Goal: Check status: Check status

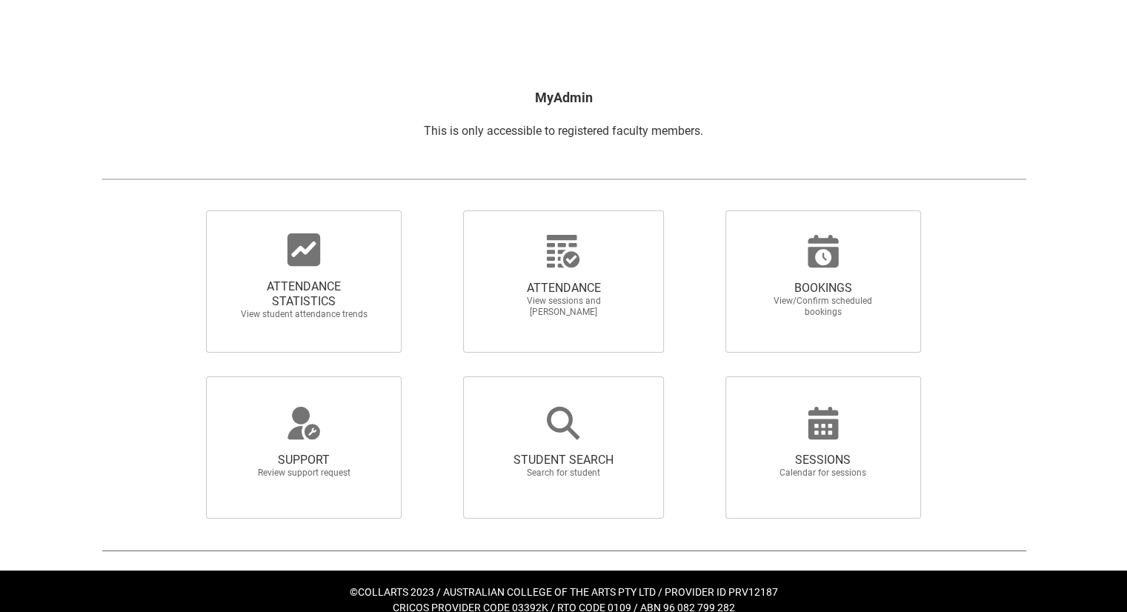
scroll to position [203, 0]
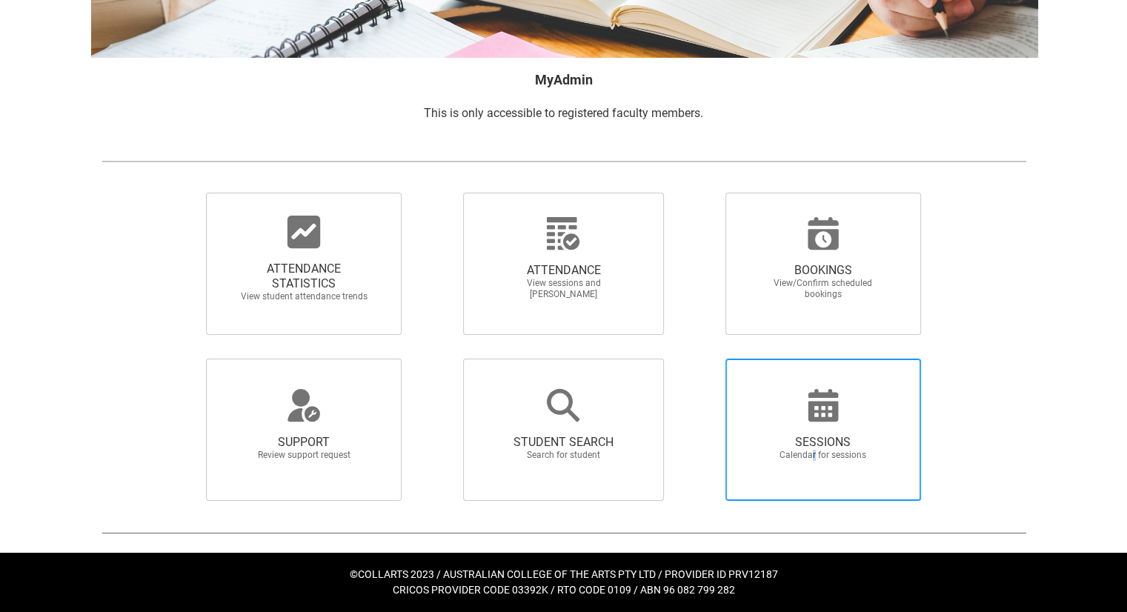
drag, startPoint x: 783, startPoint y: 405, endPoint x: 815, endPoint y: 452, distance: 57.2
click at [815, 452] on span "Calendar for sessions" at bounding box center [823, 455] width 130 height 11
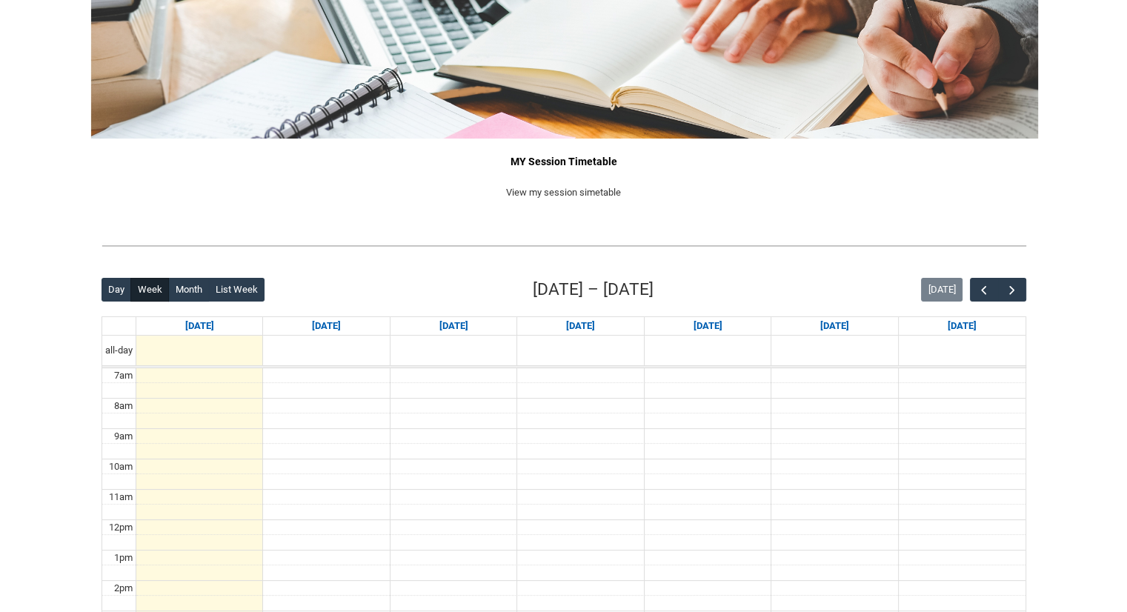
scroll to position [148, 0]
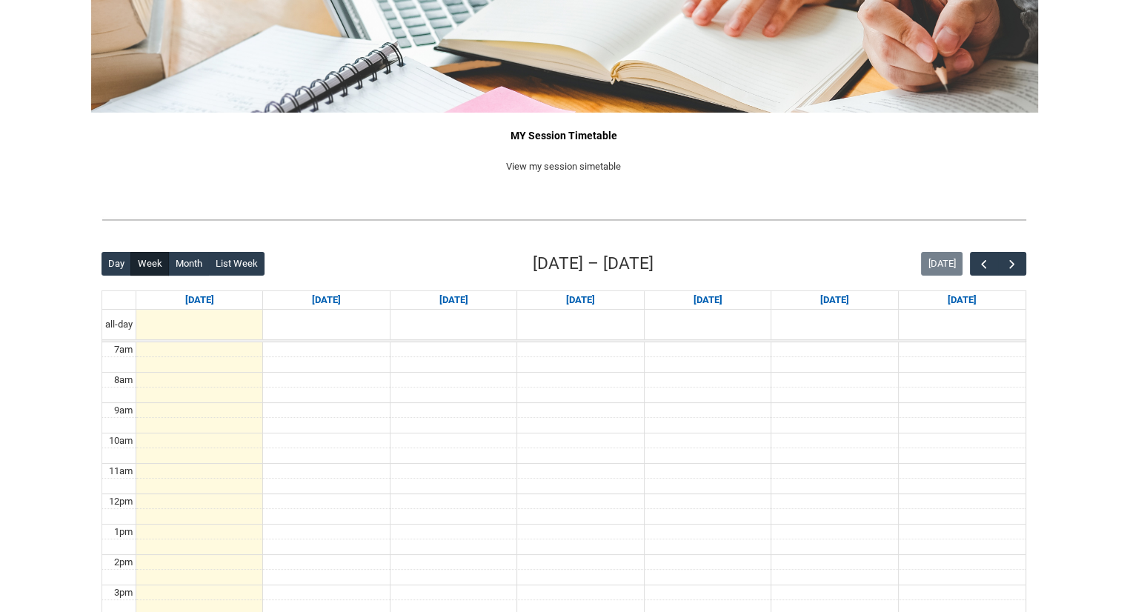
click at [1026, 265] on div "Back Loading... This page should update in a few seconds... Day Week Month List…" at bounding box center [564, 539] width 949 height 601
click at [1019, 264] on button "button" at bounding box center [1012, 264] width 28 height 24
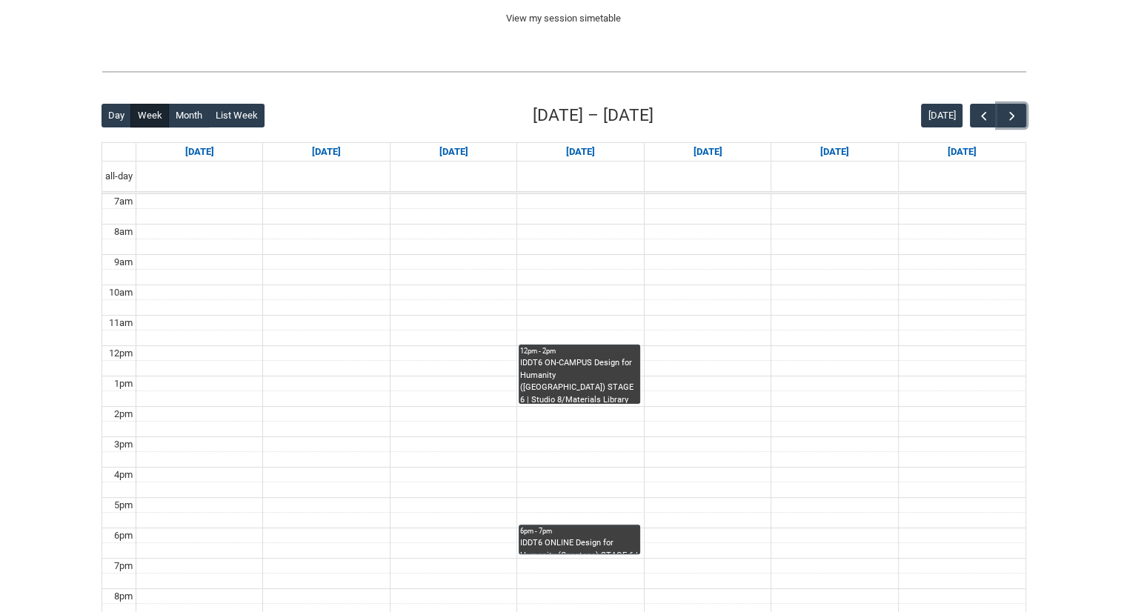
scroll to position [0, 0]
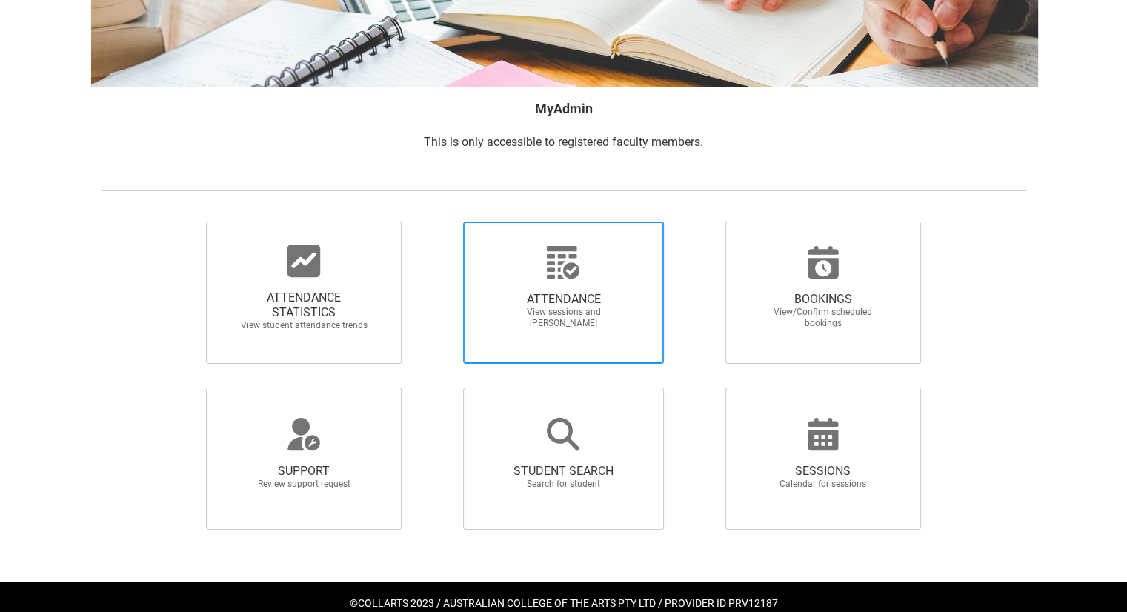
scroll to position [203, 0]
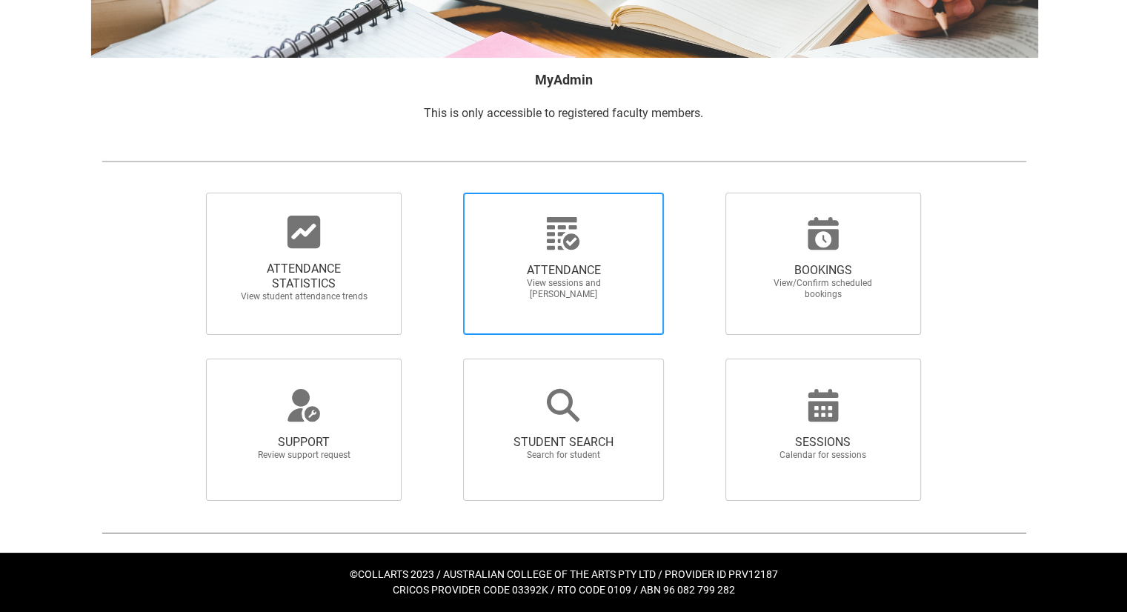
click at [623, 265] on span "ATTENDANCE" at bounding box center [563, 270] width 130 height 15
click at [438, 193] on input "ATTENDANCE View sessions and [PERSON_NAME]" at bounding box center [437, 192] width 1 height 1
radio input "true"
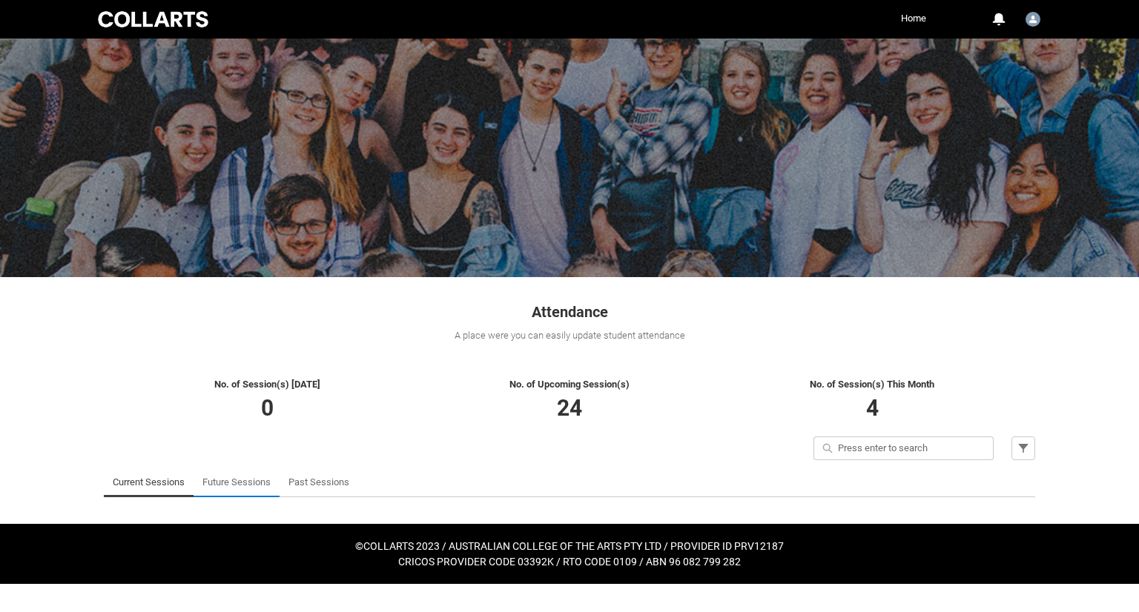
click at [249, 490] on link "Future Sessions" at bounding box center [236, 483] width 68 height 30
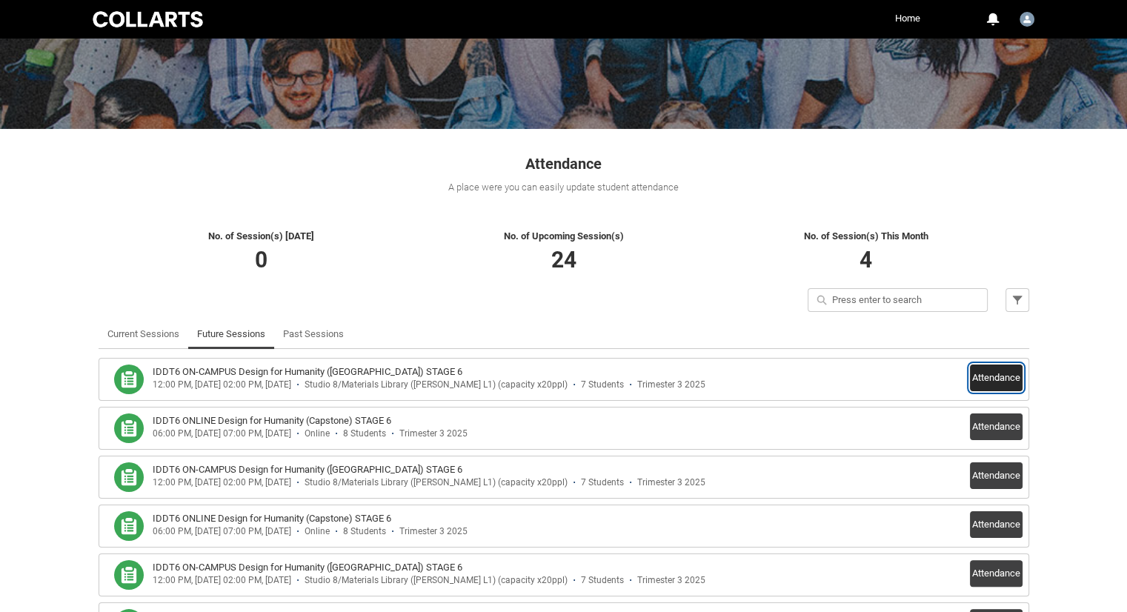
click at [1019, 377] on button "Attendance" at bounding box center [996, 378] width 53 height 27
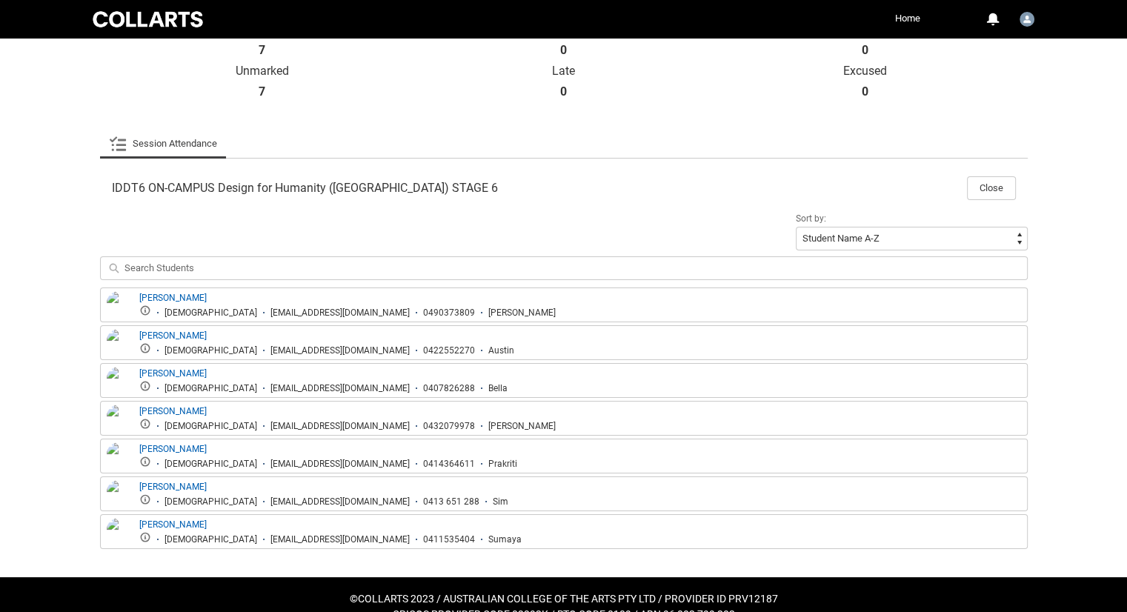
scroll to position [379, 0]
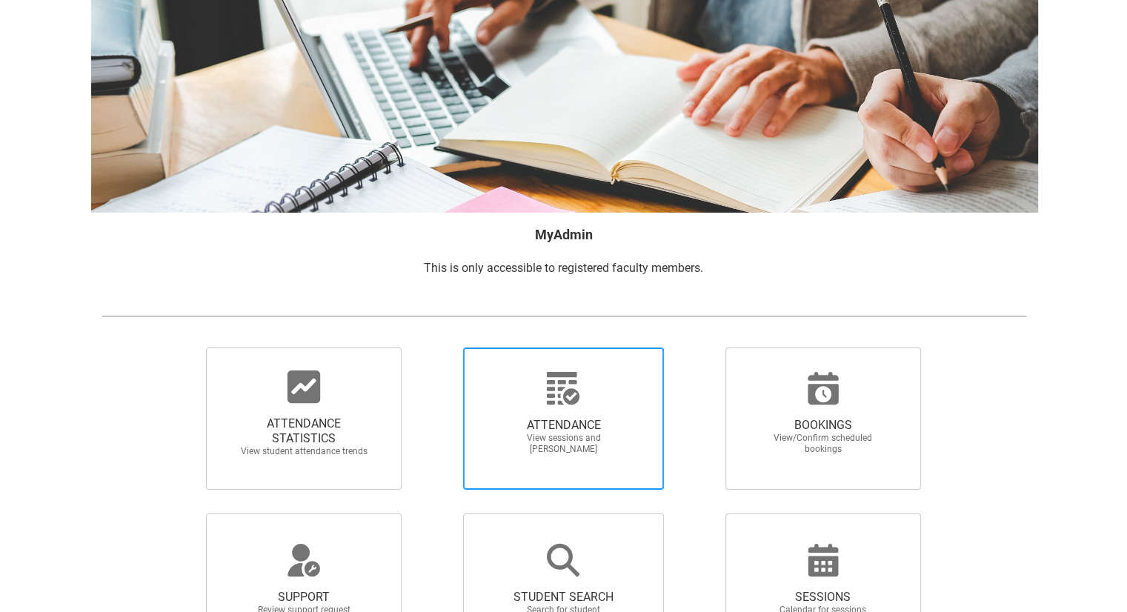
scroll to position [74, 0]
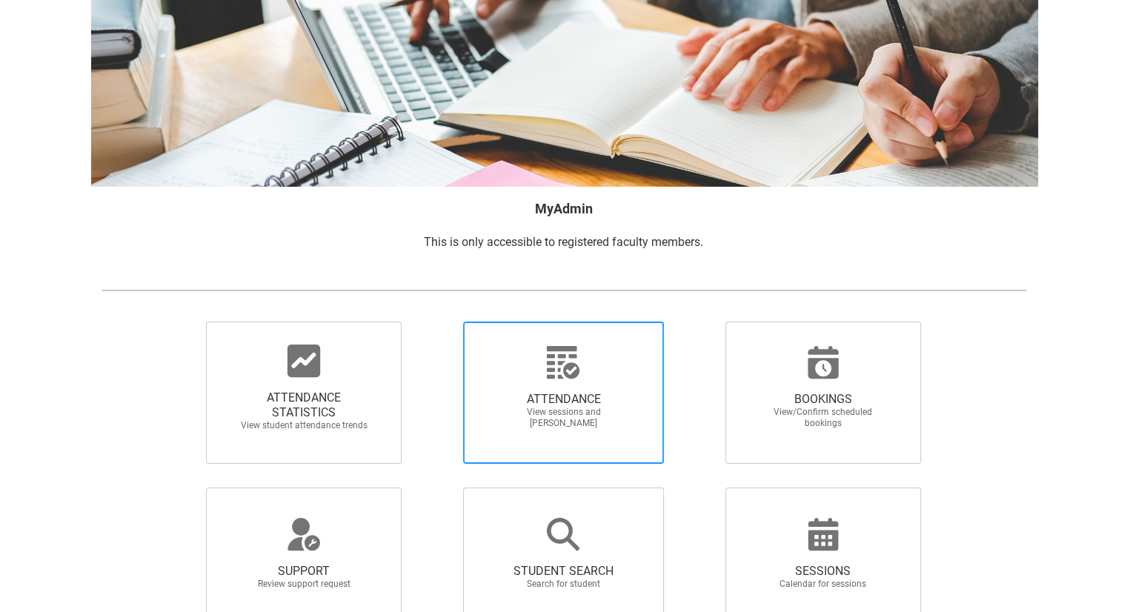
click at [644, 407] on span "ATTENDANCE View sessions and [PERSON_NAME]" at bounding box center [563, 393] width 201 height 142
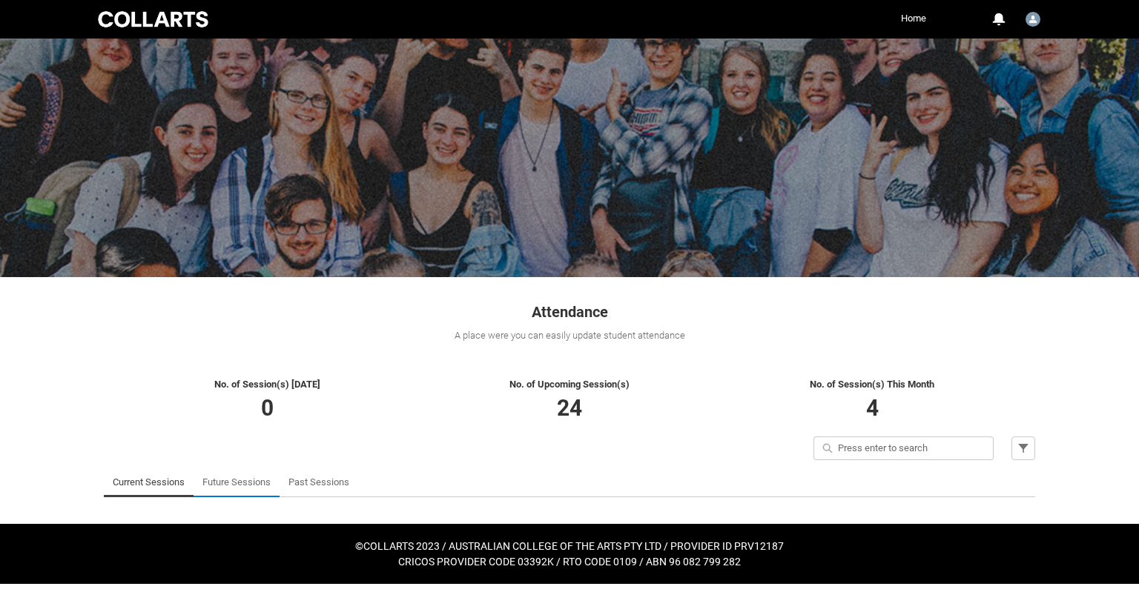
click at [249, 472] on link "Future Sessions" at bounding box center [236, 483] width 68 height 30
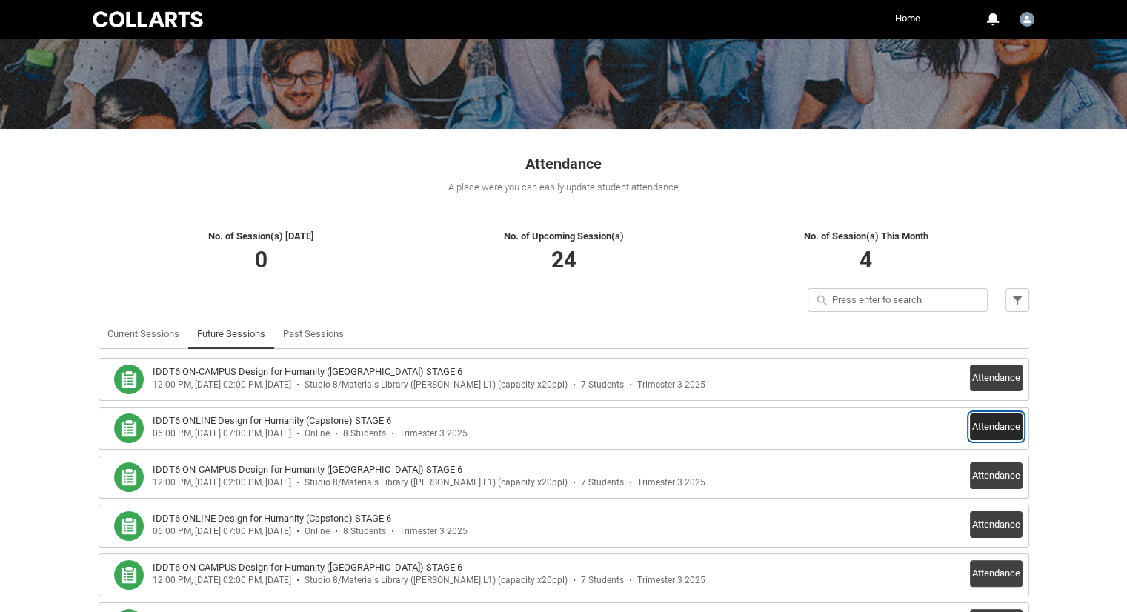
click at [1008, 424] on button "Attendance" at bounding box center [996, 427] width 53 height 27
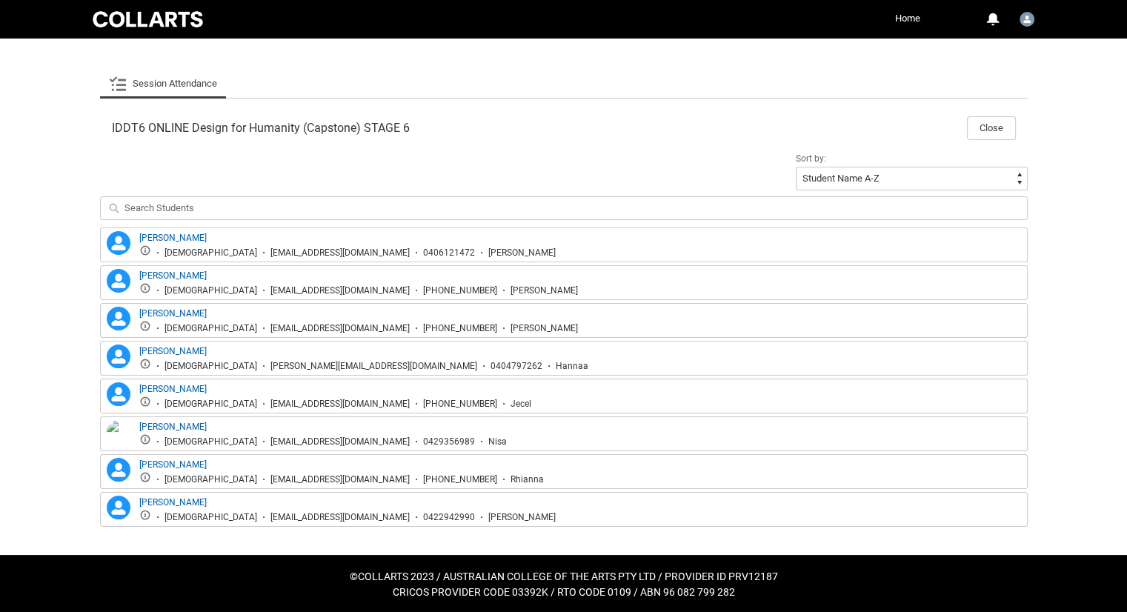
scroll to position [120, 0]
